Goal: Information Seeking & Learning: Find specific fact

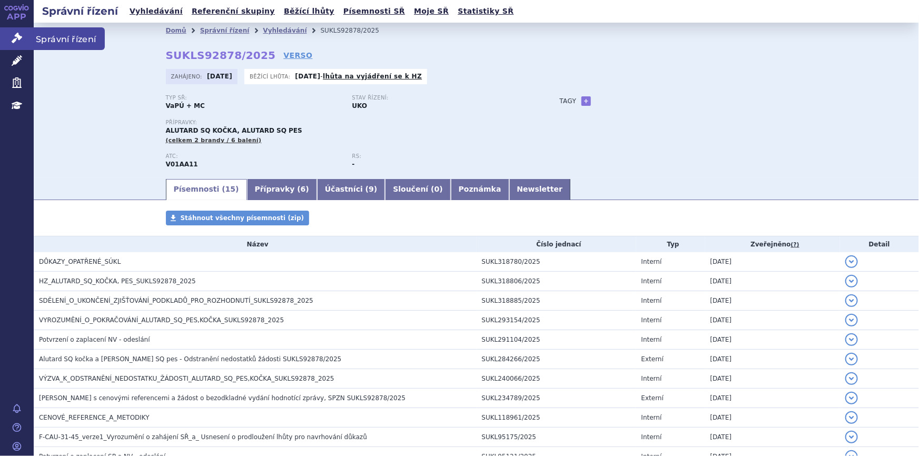
click at [16, 31] on link "Správní řízení" at bounding box center [17, 38] width 34 height 22
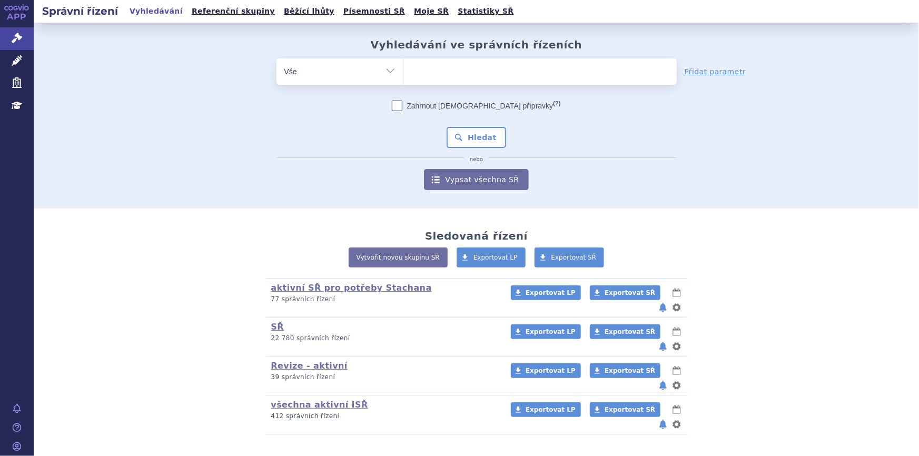
click at [452, 69] on ul at bounding box center [539, 69] width 273 height 22
click at [403, 69] on select at bounding box center [403, 71] width 1 height 26
type input "da"
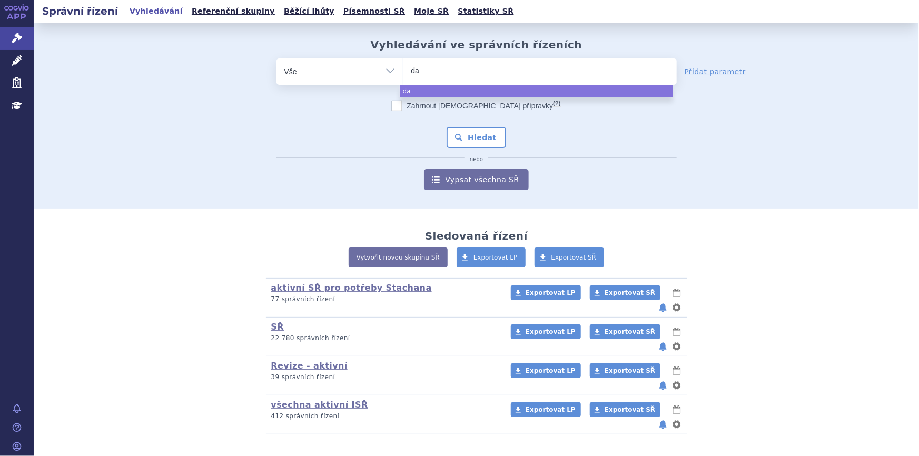
type input "dar"
type input "darz"
type input "darzal"
type input "darzale"
type input "darzalex"
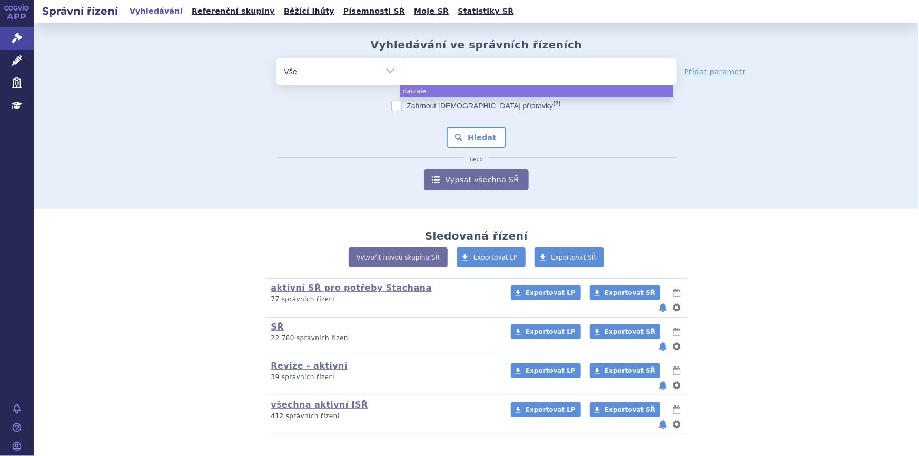
select select "darzalex"
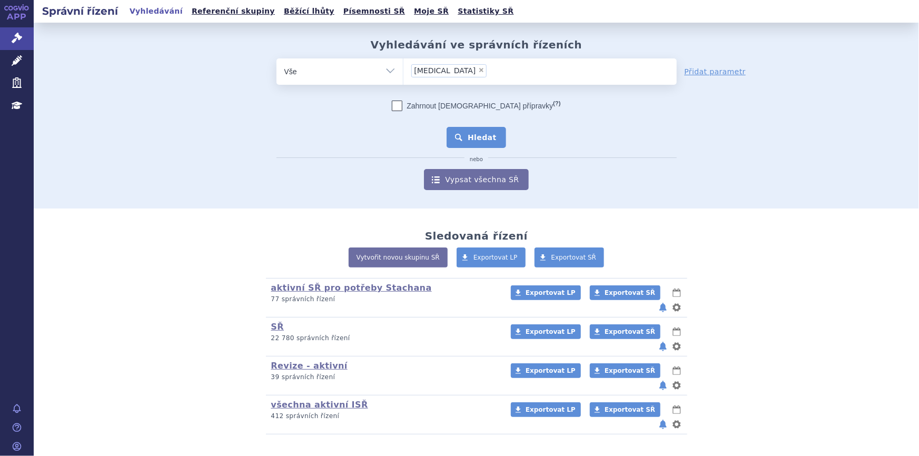
click at [463, 139] on button "Hledat" at bounding box center [477, 137] width 60 height 21
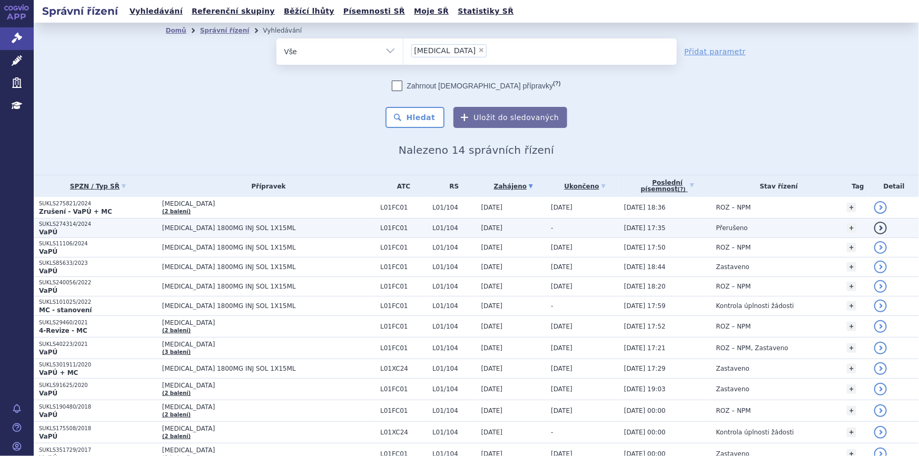
click at [264, 224] on span "DARZALEX 1800MG INJ SOL 1X15ML" at bounding box center [268, 227] width 213 height 7
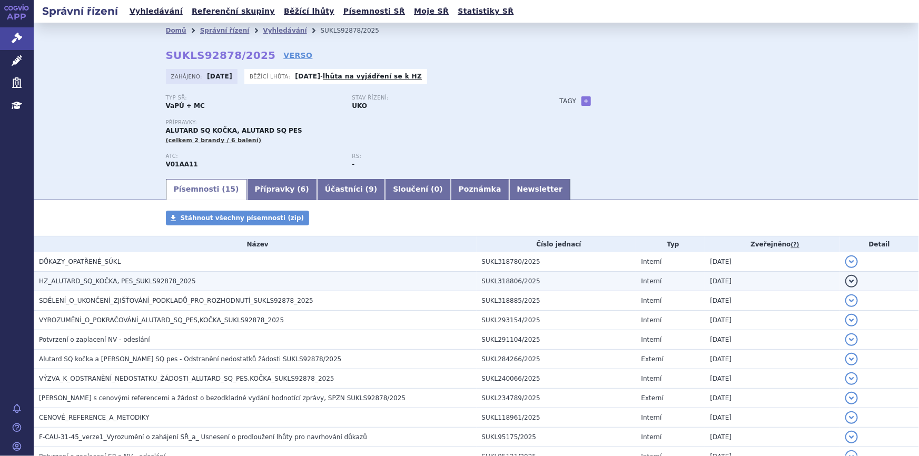
click at [133, 282] on span "HZ_ALUTARD_SQ_KOČKA, PES_SUKLS92878_2025" at bounding box center [117, 281] width 157 height 7
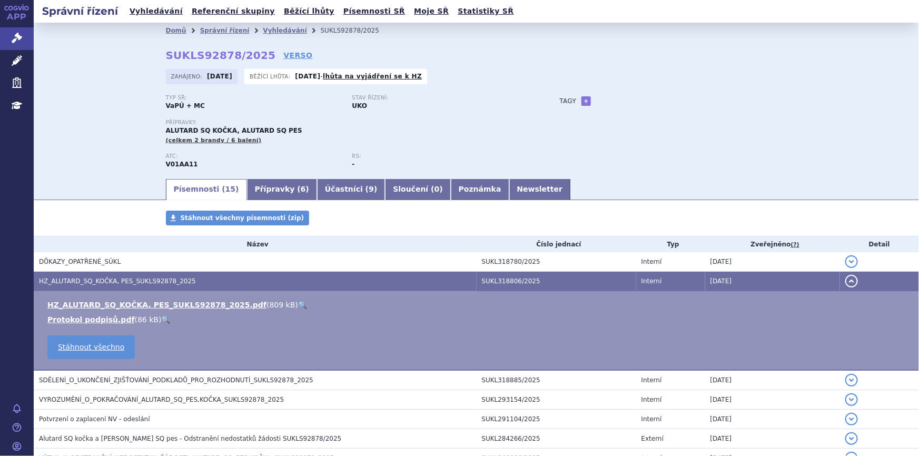
click at [298, 304] on link "🔍" at bounding box center [302, 305] width 9 height 8
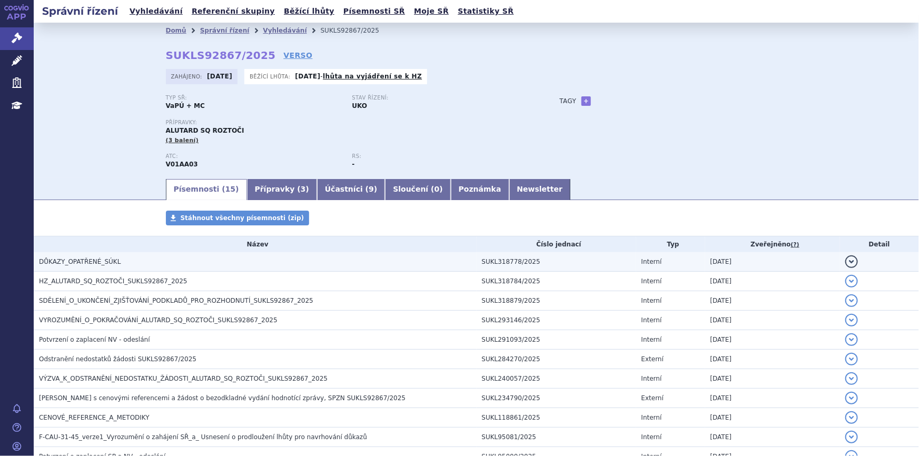
drag, startPoint x: 95, startPoint y: 282, endPoint x: 135, endPoint y: 269, distance: 42.6
click at [95, 282] on span "HZ_ALUTARD_SQ_ROZTOČI_SUKLS92867_2025" at bounding box center [113, 281] width 149 height 7
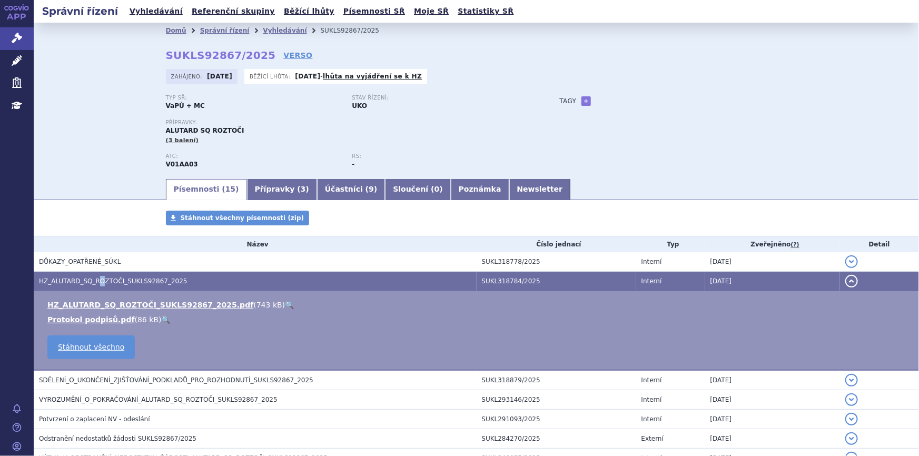
click at [285, 307] on link "🔍" at bounding box center [289, 305] width 9 height 8
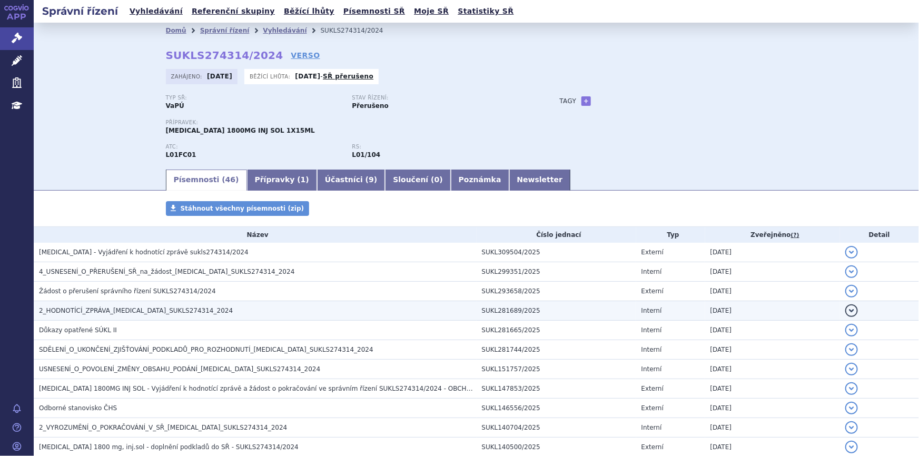
click at [144, 307] on span "2_HODNOTÍCÍ_ZPRÁVA_DARZALEX_SUKLS274314_2024" at bounding box center [136, 310] width 194 height 7
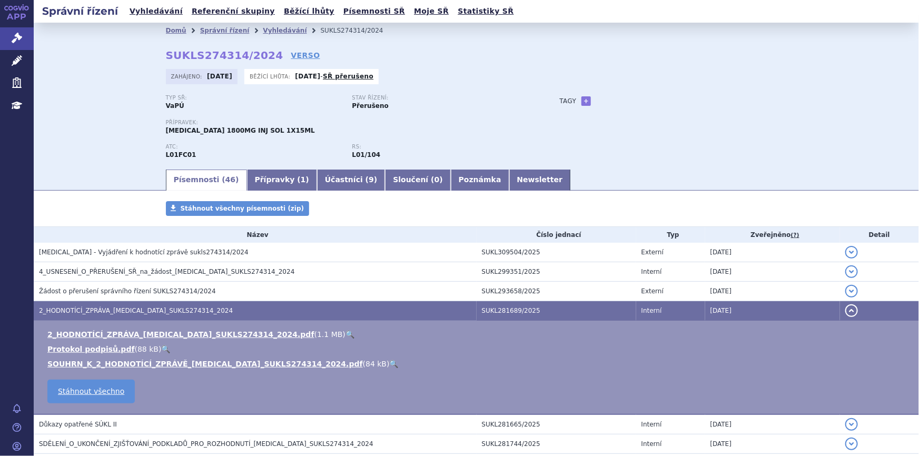
click at [346, 332] on link "🔍" at bounding box center [350, 334] width 9 height 8
click at [266, 27] on link "Vyhledávání" at bounding box center [285, 30] width 44 height 7
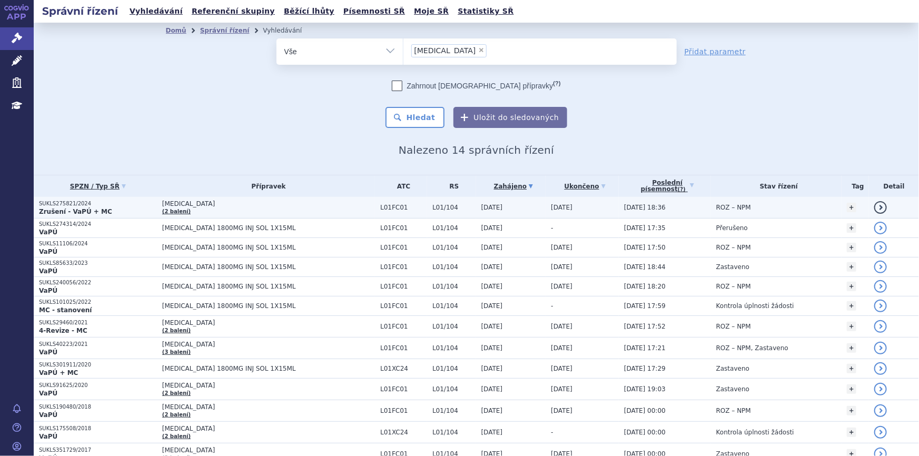
click at [273, 214] on td "[MEDICAL_DATA] (2 balení)" at bounding box center [266, 208] width 218 height 22
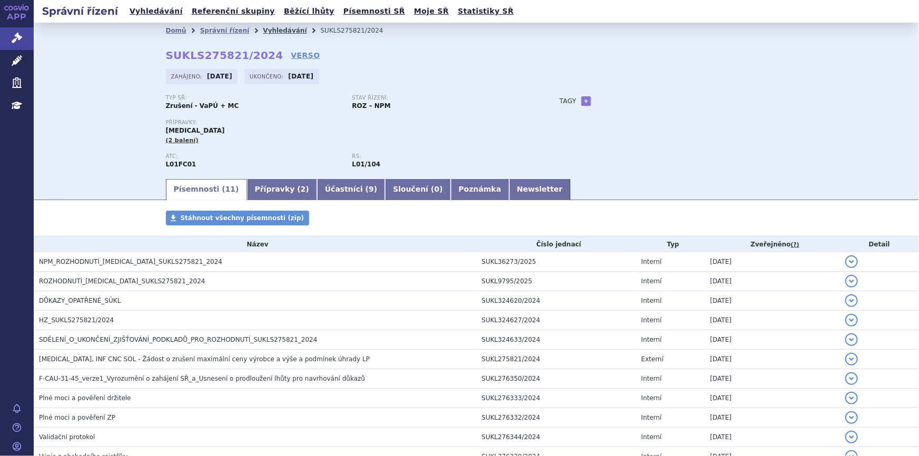
click at [263, 34] on link "Vyhledávání" at bounding box center [285, 30] width 44 height 7
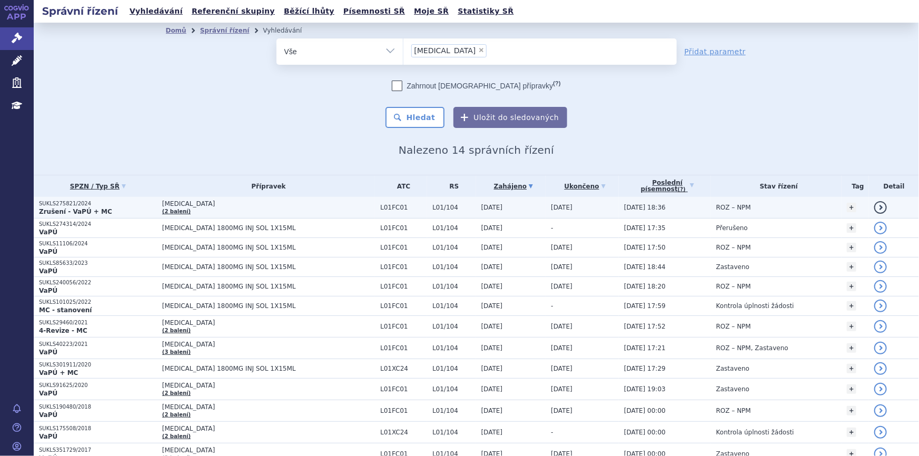
click at [284, 212] on td "[MEDICAL_DATA] (2 balení)" at bounding box center [266, 208] width 218 height 22
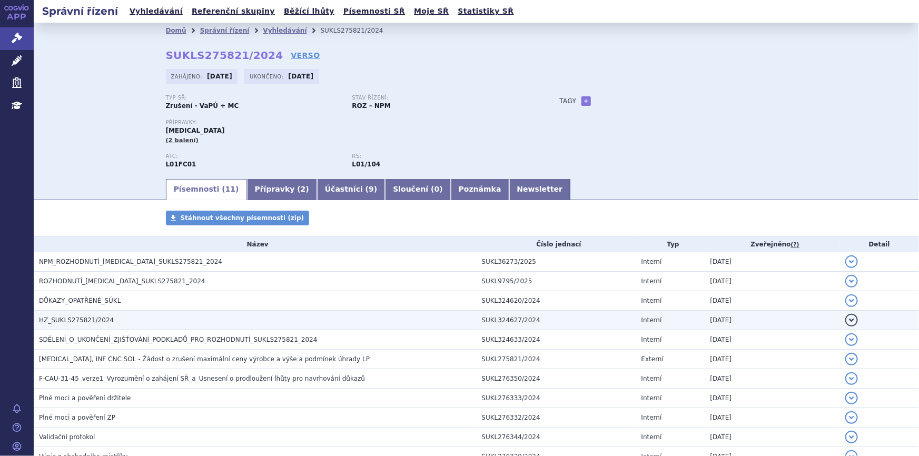
click at [241, 320] on h3 "HZ_SUKLS275821/2024" at bounding box center [258, 320] width 438 height 11
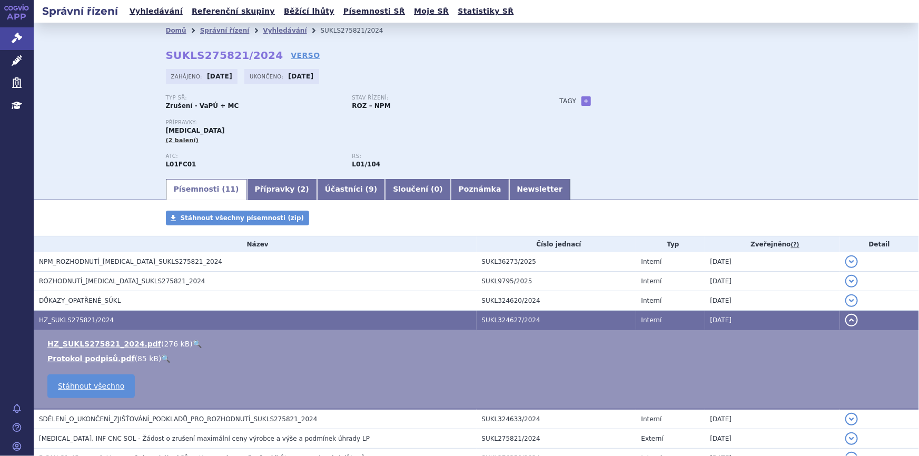
click at [193, 342] on link "🔍" at bounding box center [197, 344] width 9 height 8
